Goal: Task Accomplishment & Management: Use online tool/utility

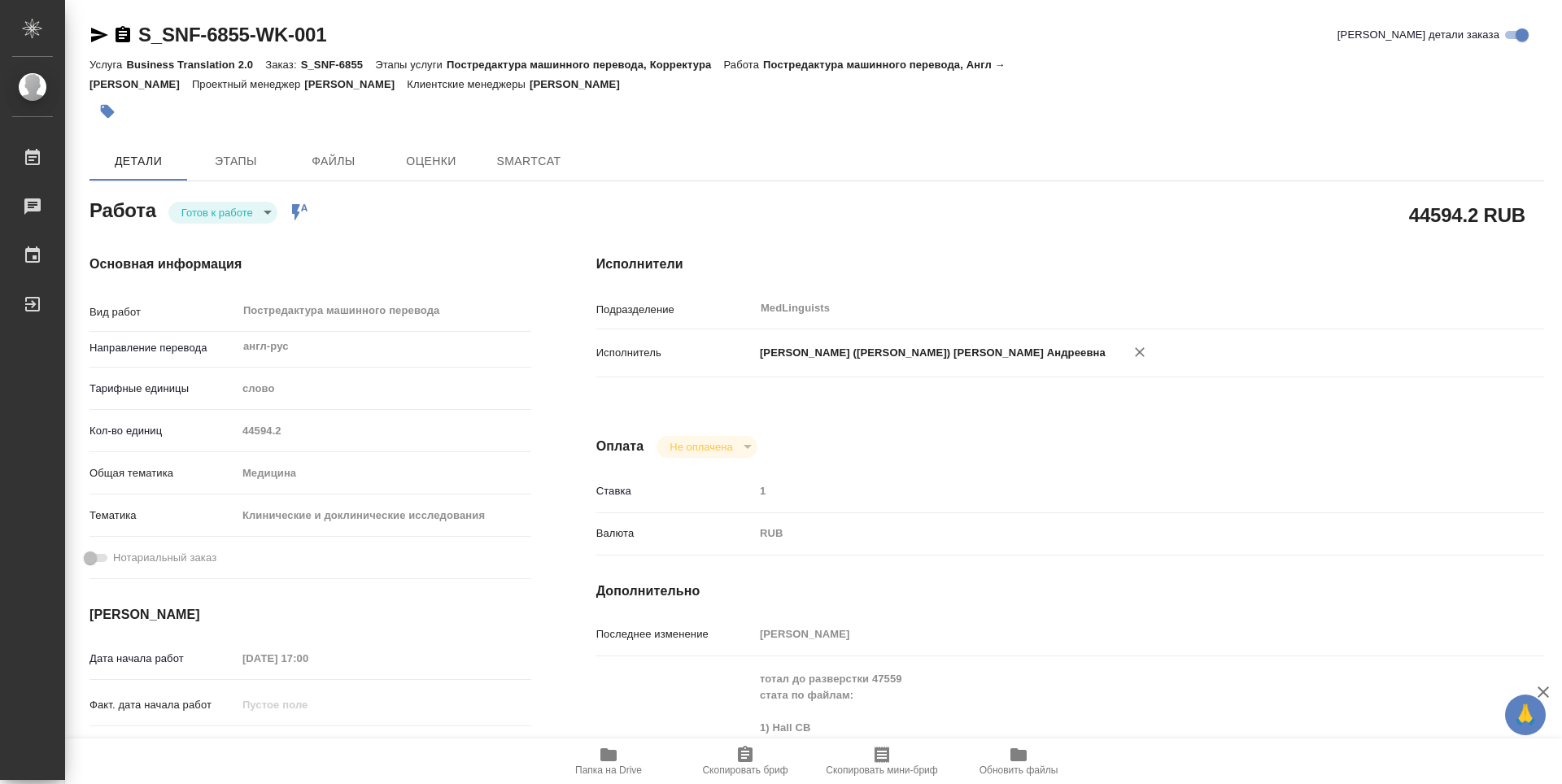
type textarea "x"
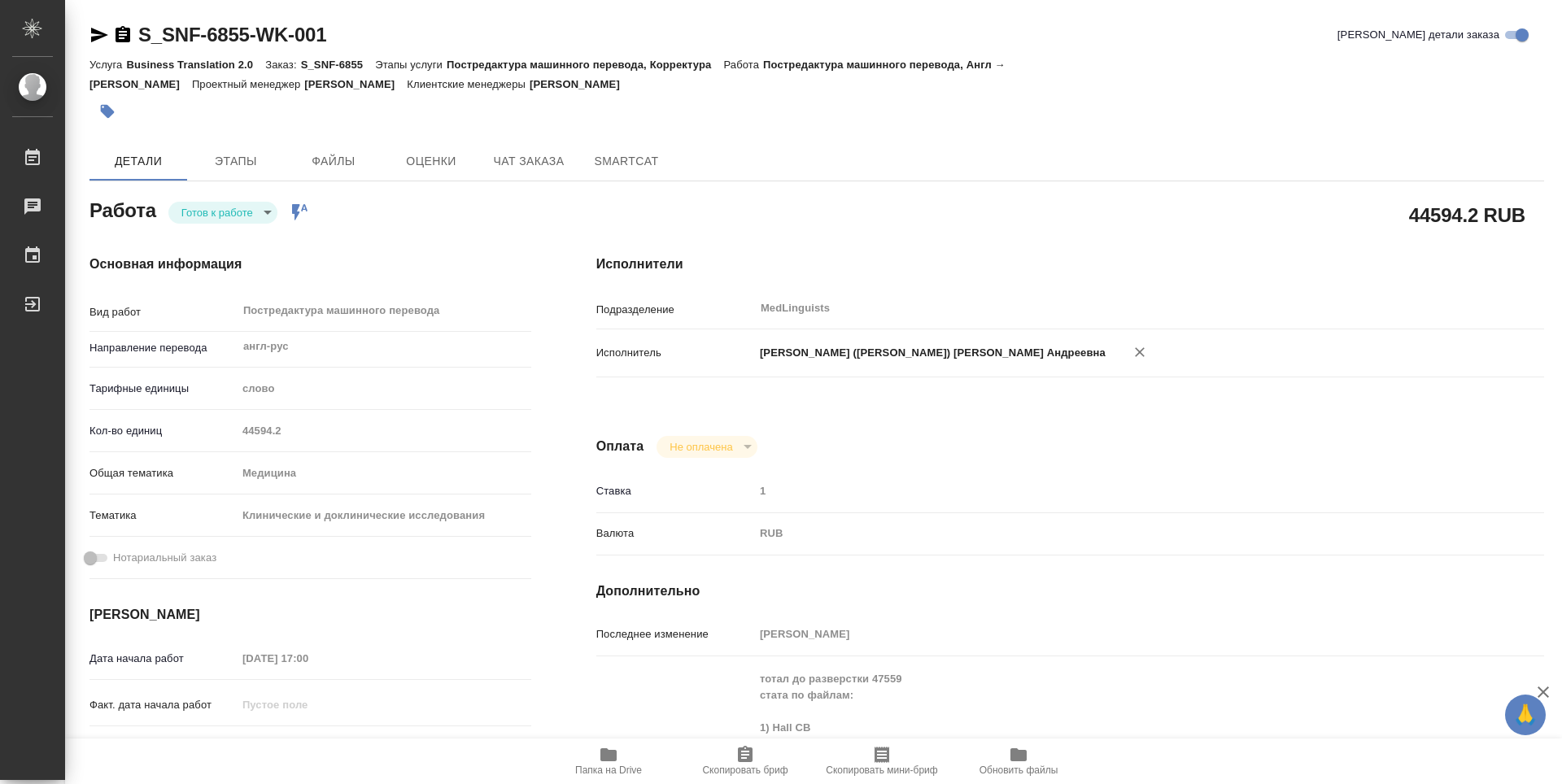
type textarea "x"
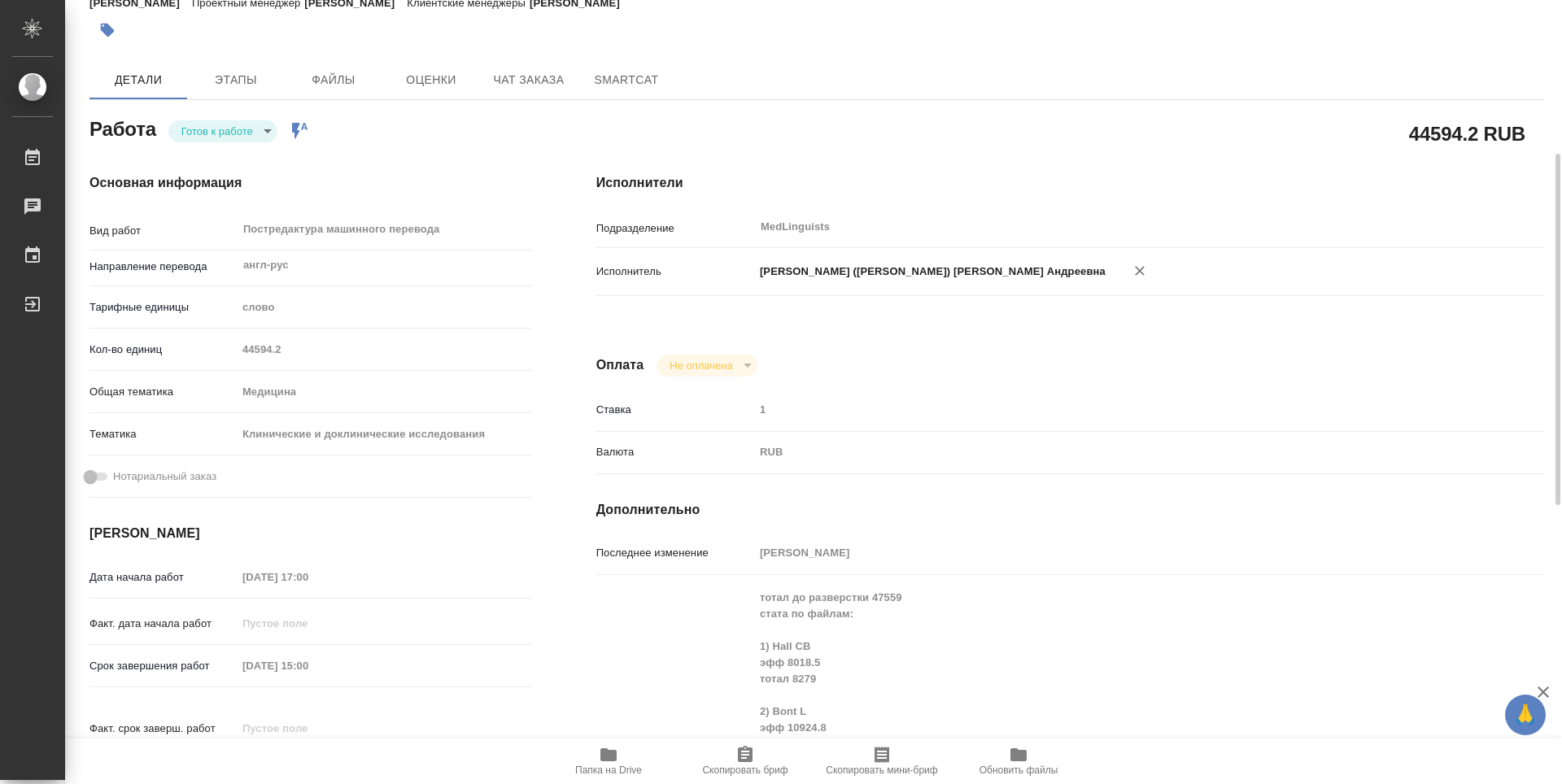
scroll to position [162, 0]
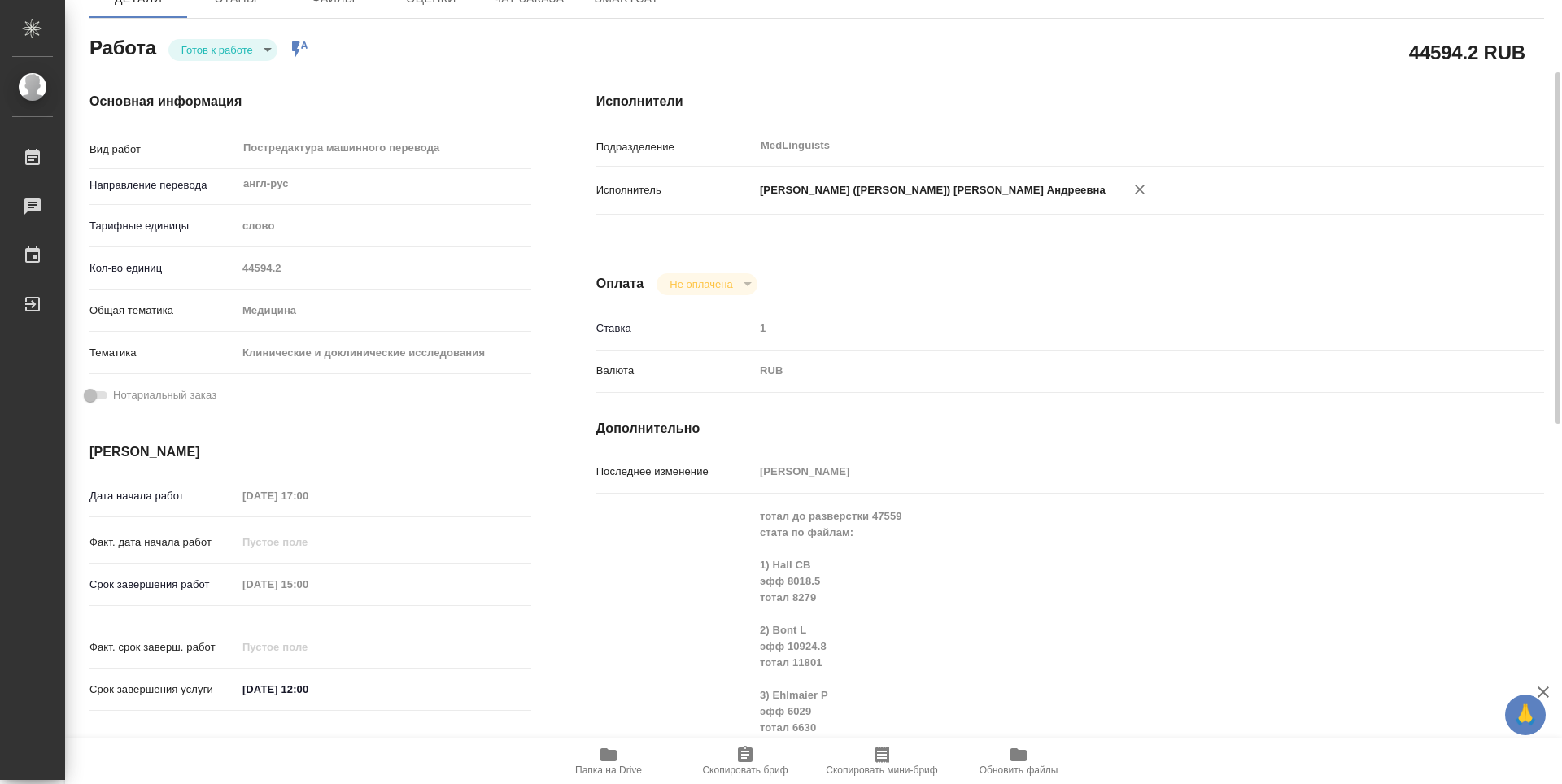
type textarea "x"
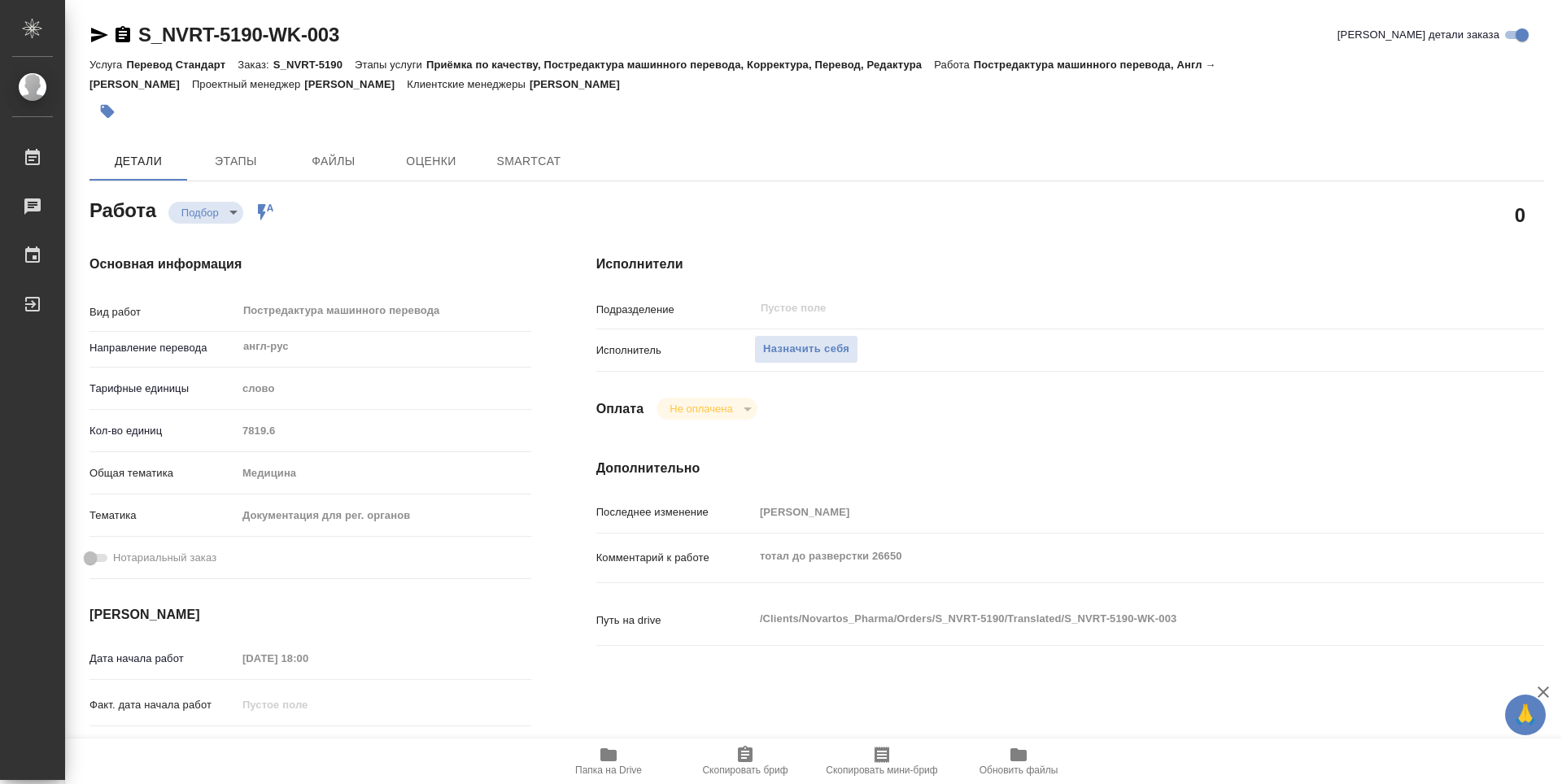
type textarea "x"
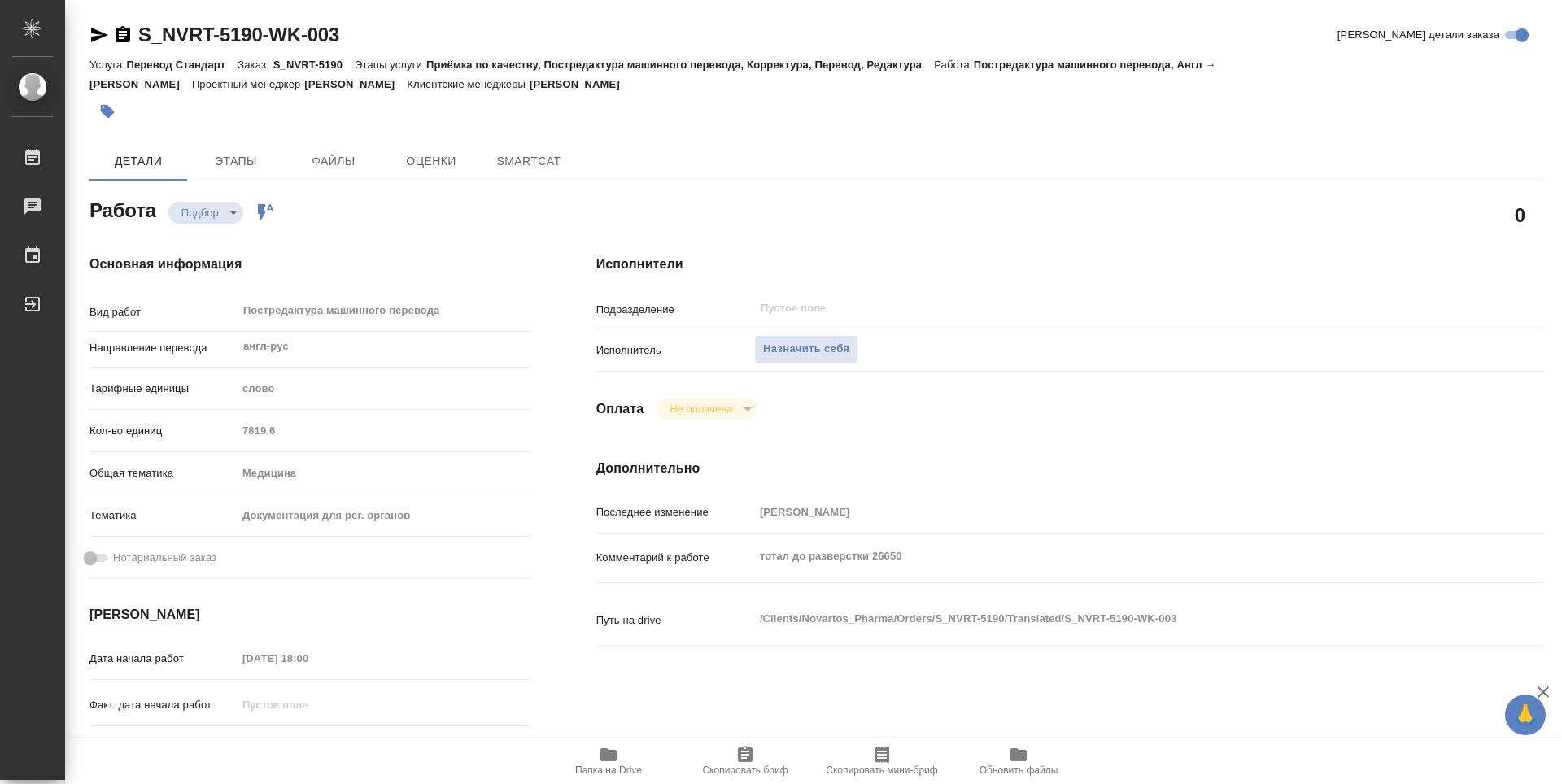
type textarea "x"
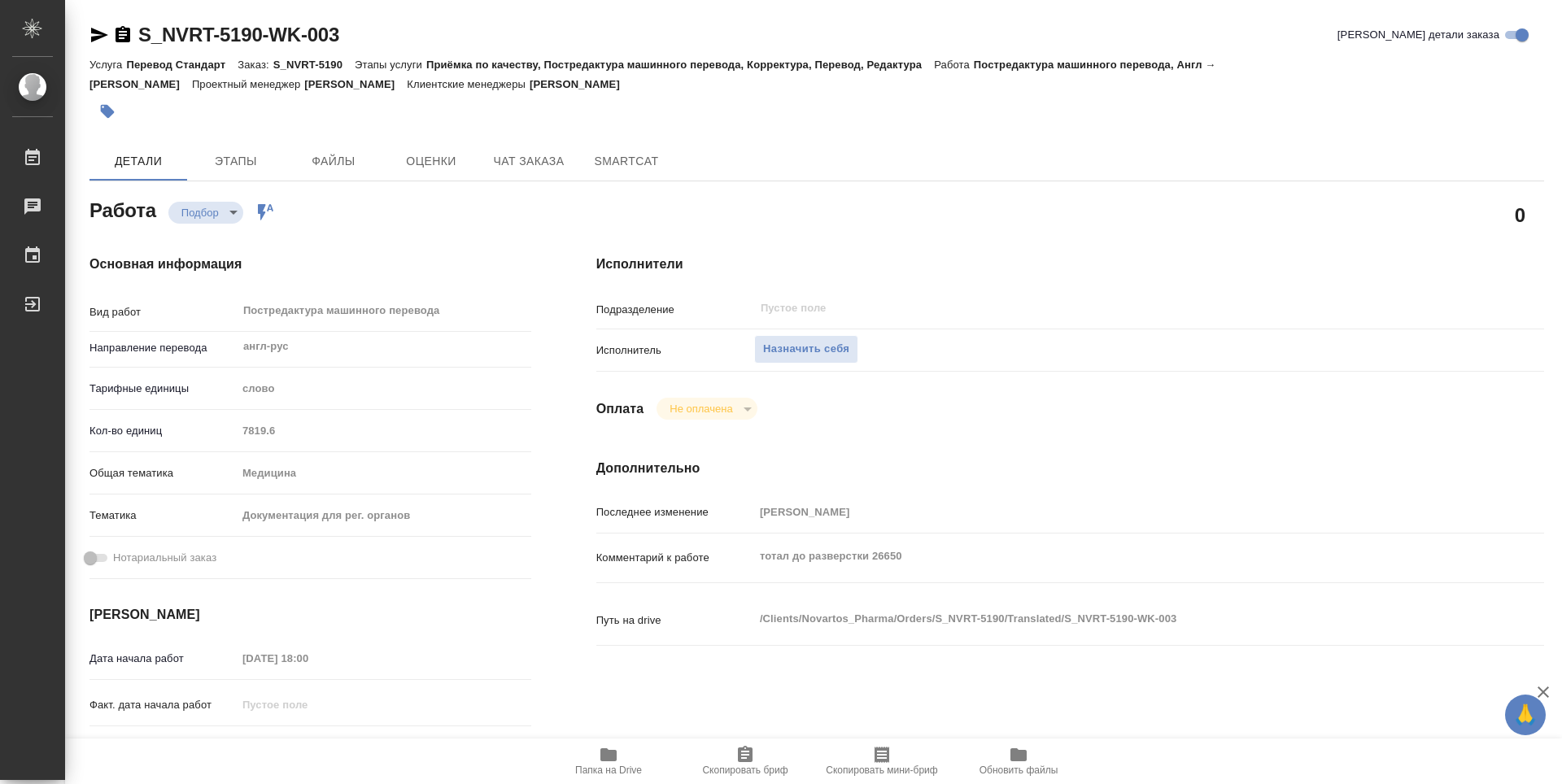
type textarea "x"
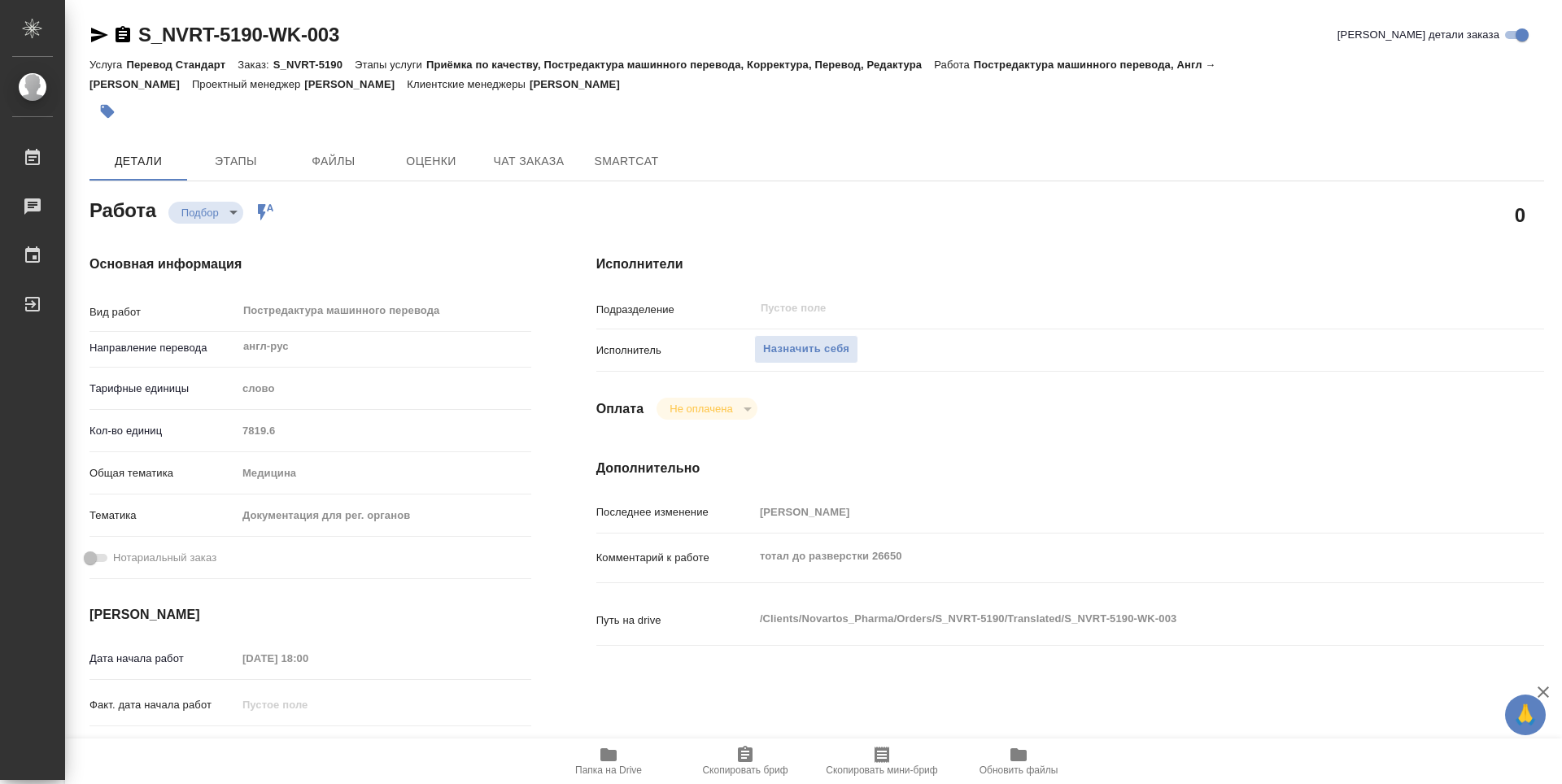
type textarea "x"
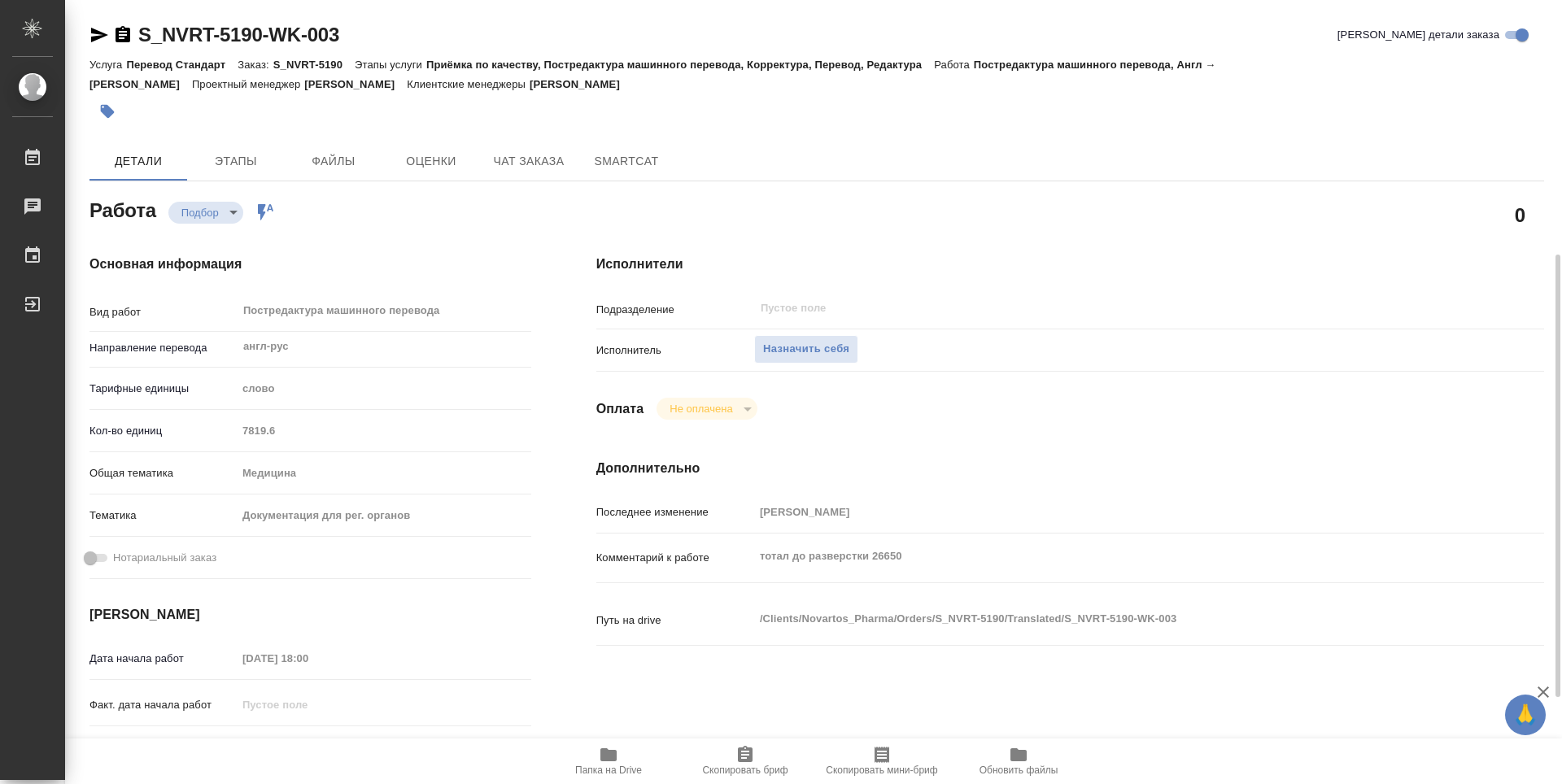
scroll to position [162, 0]
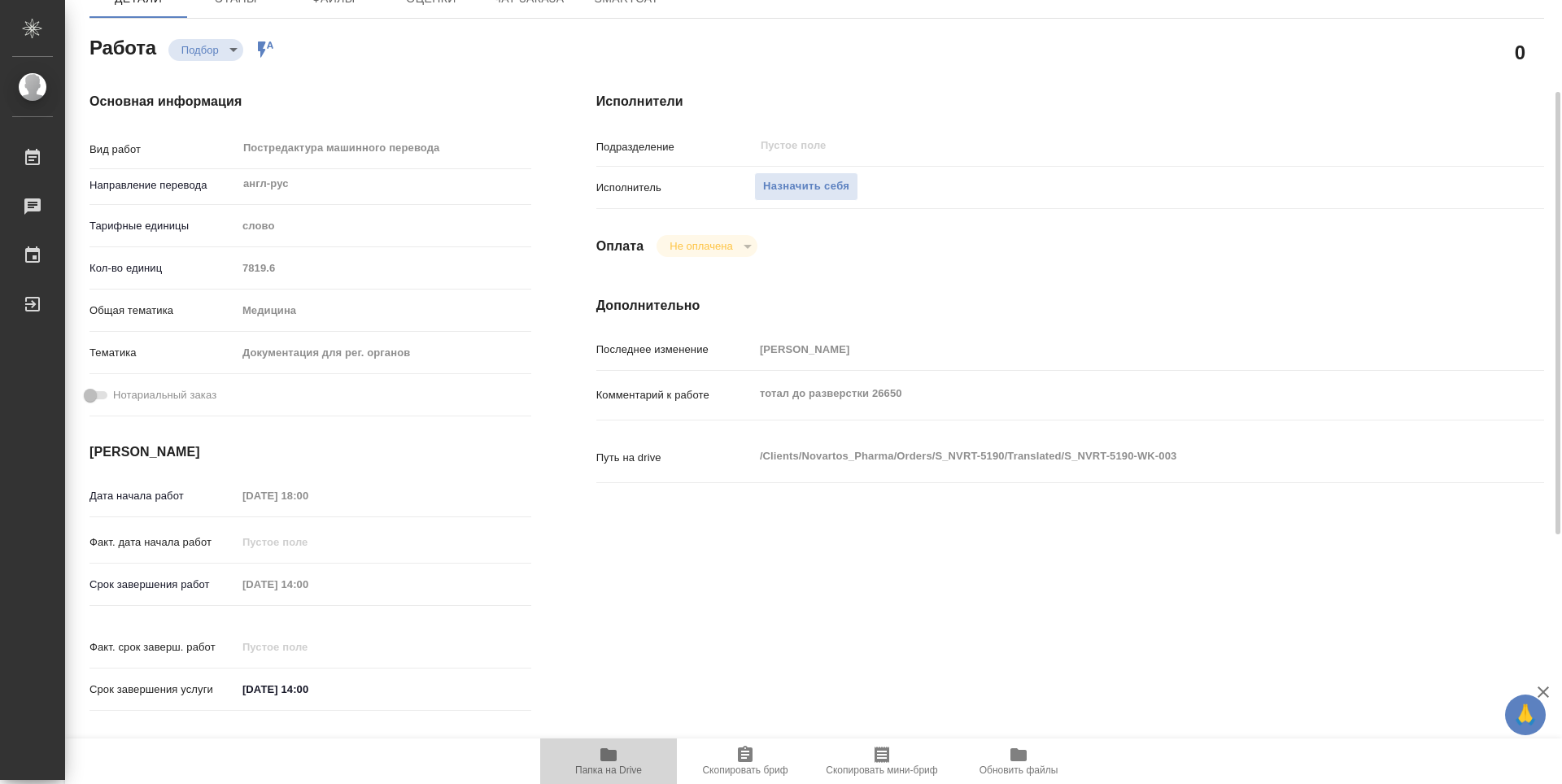
click at [622, 762] on span "Папка на Drive" at bounding box center [608, 760] width 117 height 31
